Goal: Information Seeking & Learning: Compare options

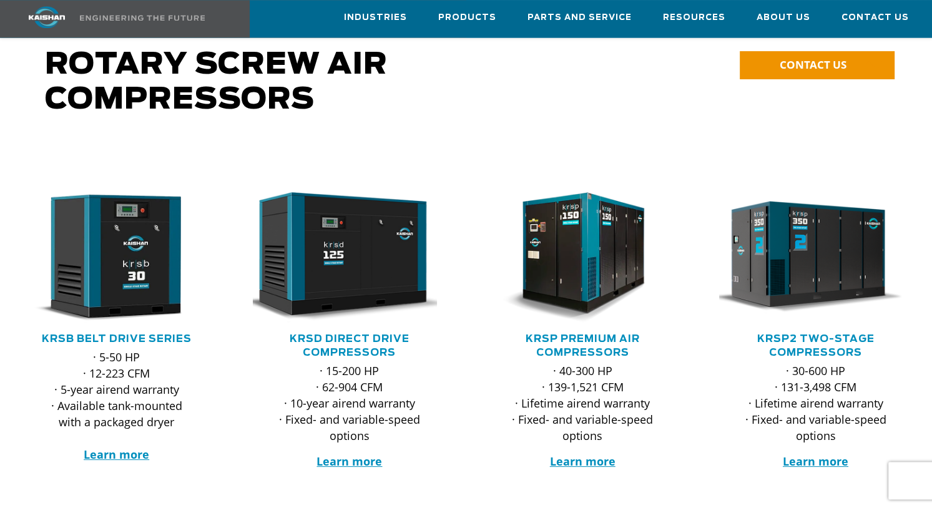
scroll to position [99, 0]
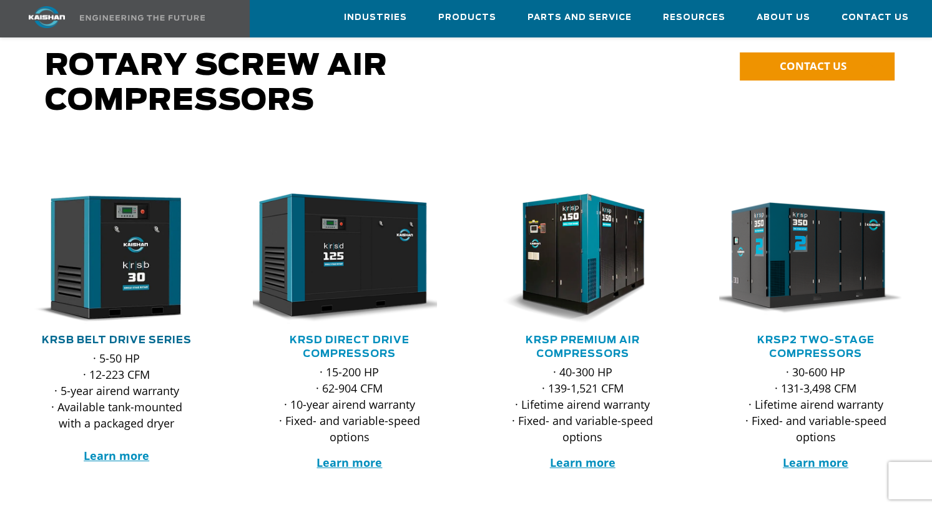
click at [149, 335] on link "KRSB Belt Drive Series" at bounding box center [117, 340] width 150 height 10
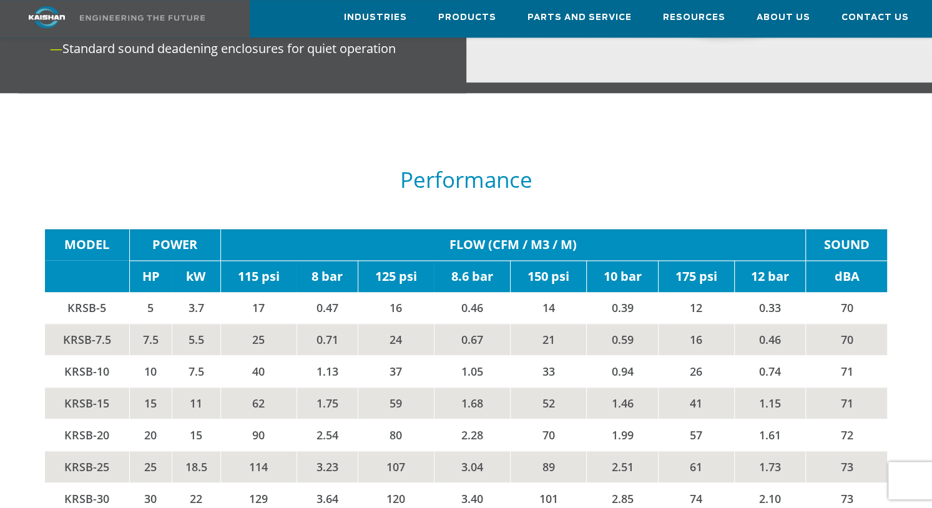
scroll to position [1779, 0]
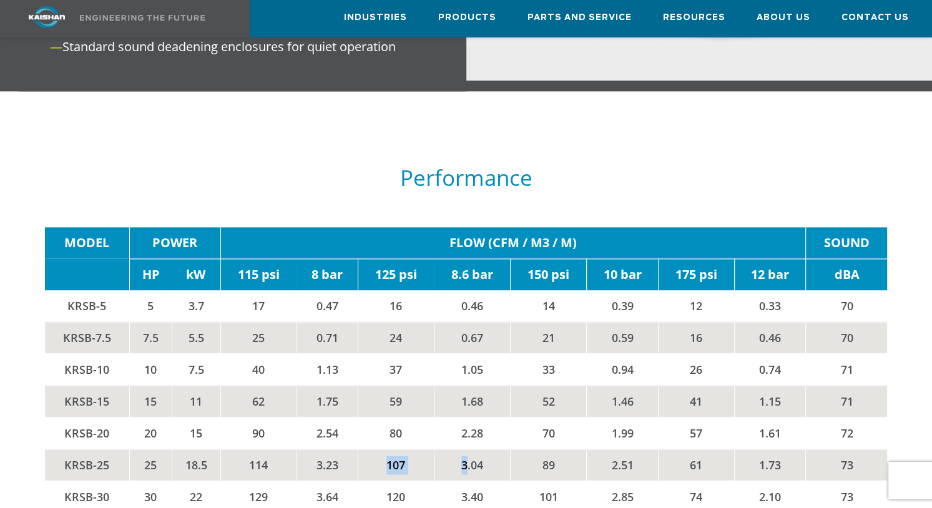
drag, startPoint x: 375, startPoint y: 445, endPoint x: 463, endPoint y: 443, distance: 88.0
click at [463, 449] on tr "KRSB-25 25 18.5 114 3.23 107 3.04 89 2.51 61 1.73 73" at bounding box center [466, 465] width 842 height 32
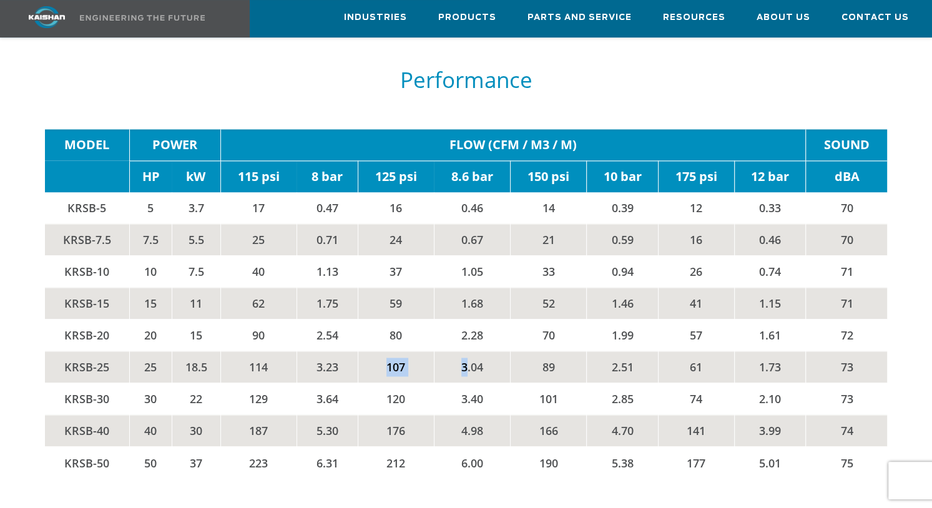
scroll to position [1878, 0]
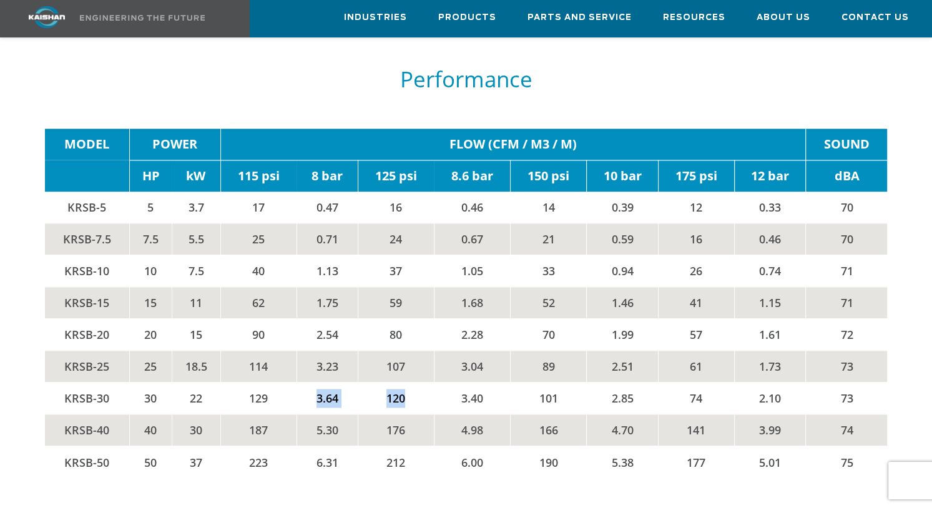
drag, startPoint x: 346, startPoint y: 393, endPoint x: 306, endPoint y: 377, distance: 43.7
click at [306, 382] on tr "KRSB-30 30 22 129 3.64 120 3.40 101 2.85 74 2.10 73" at bounding box center [466, 398] width 842 height 32
drag, startPoint x: 617, startPoint y: 383, endPoint x: 573, endPoint y: 378, distance: 44.0
click at [573, 382] on tr "KRSB-30 30 22 129 3.64 120 3.40 101 2.85 74 2.10 73" at bounding box center [466, 398] width 842 height 32
drag, startPoint x: 573, startPoint y: 378, endPoint x: 55, endPoint y: 373, distance: 518.6
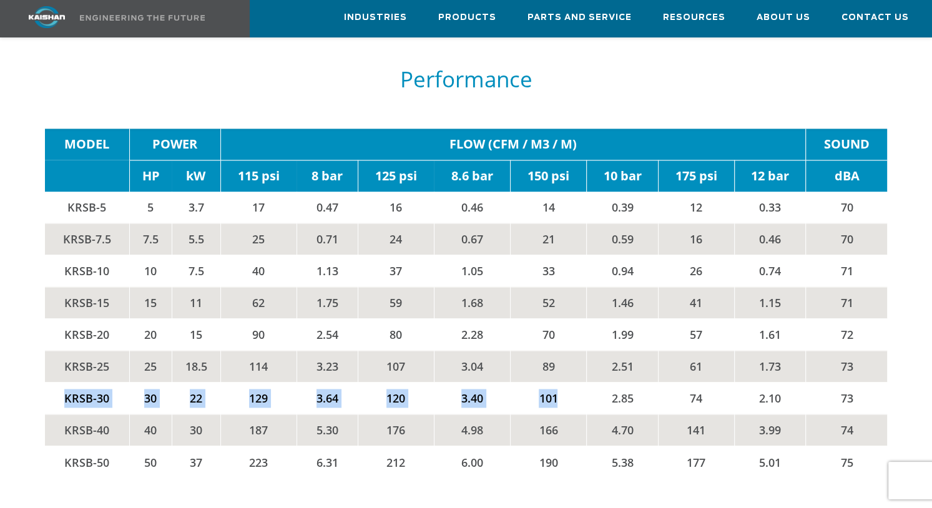
click at [55, 382] on tr "KRSB-30 30 22 129 3.64 120 3.40 101 2.85 74 2.10 73" at bounding box center [466, 398] width 842 height 32
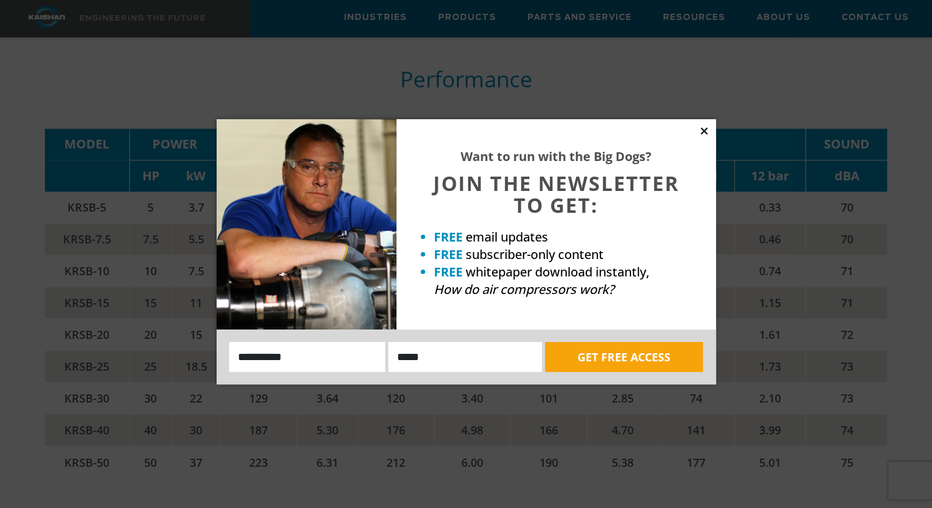
click at [706, 134] on icon at bounding box center [703, 130] width 7 height 7
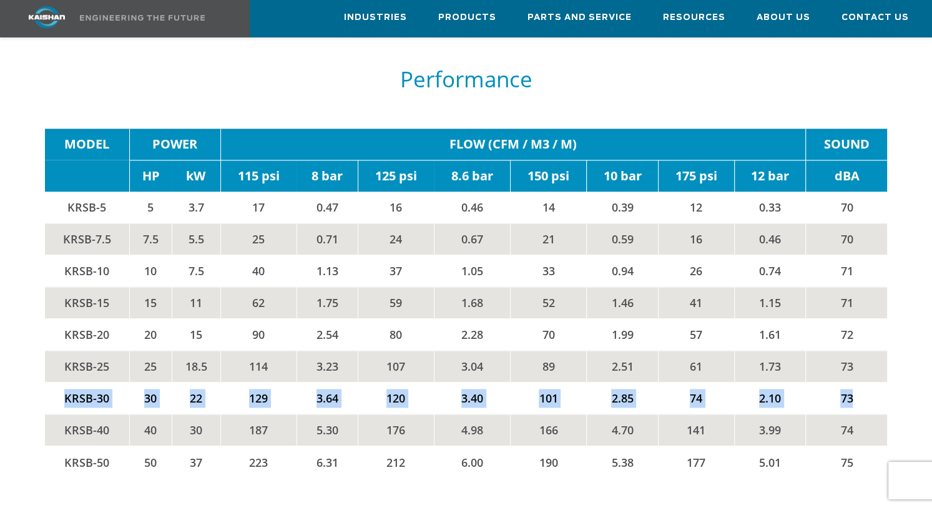
drag, startPoint x: 254, startPoint y: 381, endPoint x: 867, endPoint y: 373, distance: 612.8
click at [867, 382] on tr "KRSB-30 30 22 129 3.64 120 3.40 101 2.85 74 2.10 73" at bounding box center [466, 398] width 842 height 32
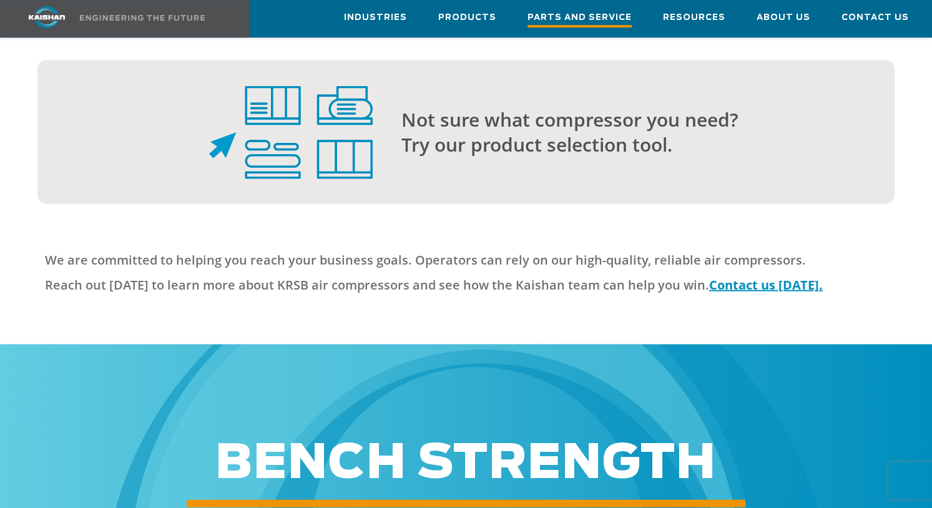
scroll to position [2995, 0]
